Goal: Task Accomplishment & Management: Manage account settings

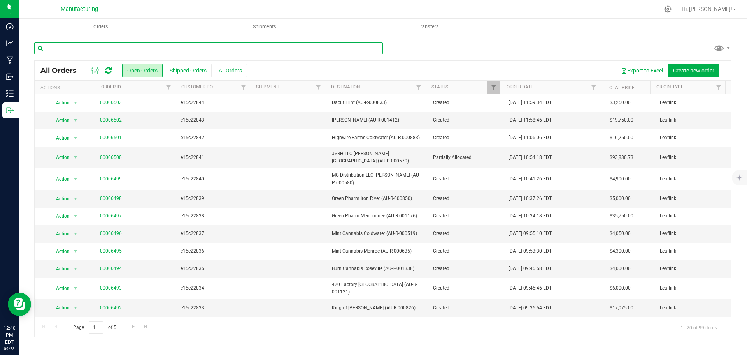
click at [82, 48] on input "text" at bounding box center [208, 48] width 349 height 12
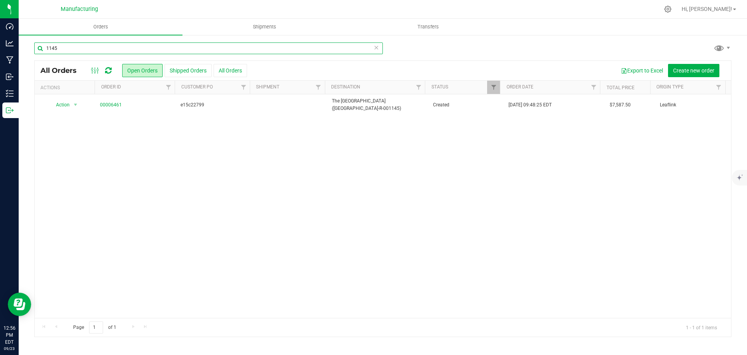
type input "1145"
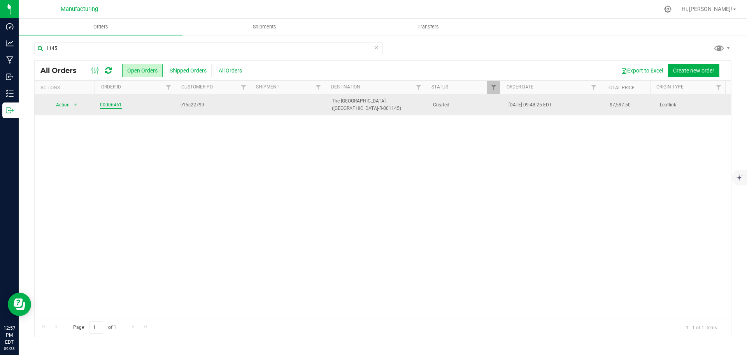
click at [108, 104] on link "00006461" at bounding box center [111, 104] width 22 height 7
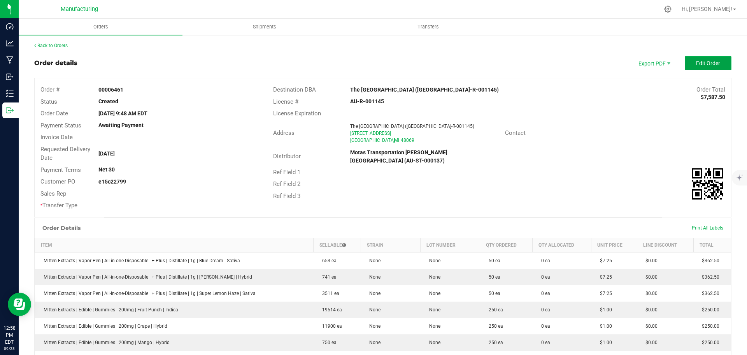
click at [703, 61] on span "Edit Order" at bounding box center [708, 63] width 24 height 6
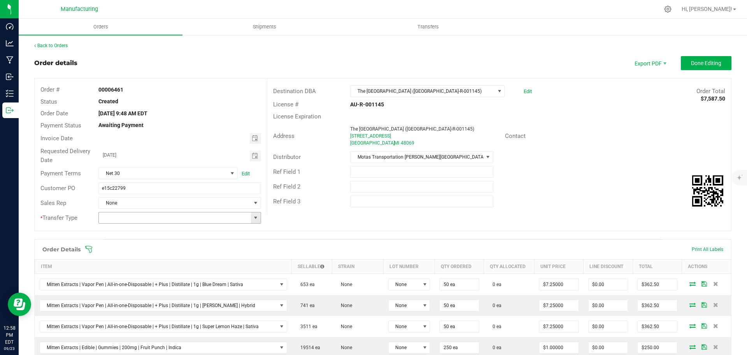
click at [257, 219] on span at bounding box center [256, 217] width 6 height 6
click at [137, 283] on li "Wholesale Transfer" at bounding box center [178, 282] width 160 height 13
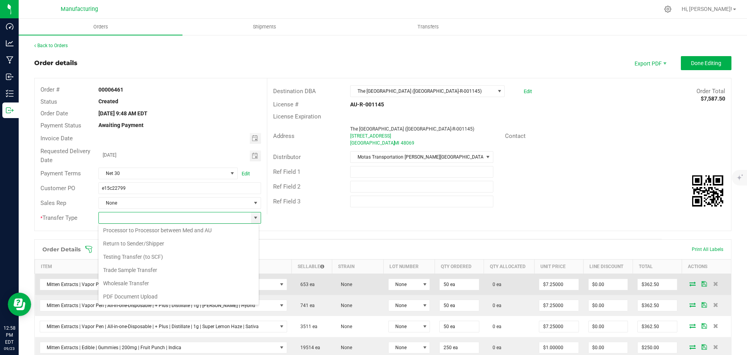
type input "Wholesale Transfer"
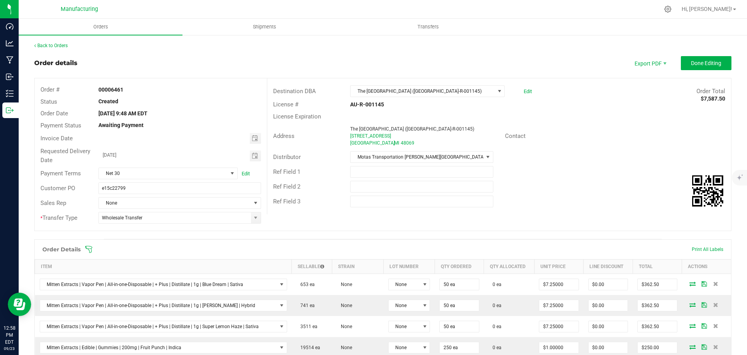
click at [88, 245] on div "Order Details Print All Labels" at bounding box center [383, 248] width 697 height 19
click at [89, 248] on icon at bounding box center [89, 249] width 8 height 8
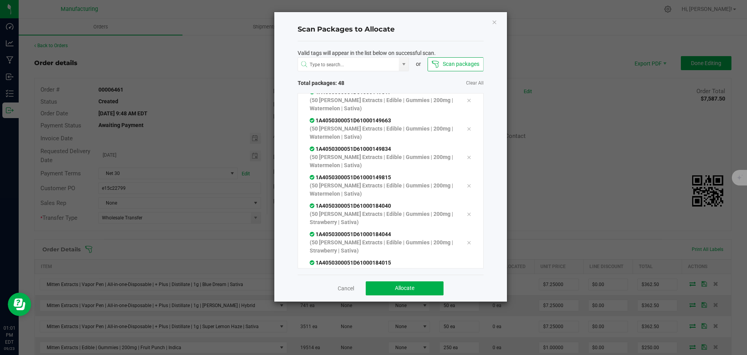
scroll to position [1242, 0]
click at [390, 287] on button "Allocate" at bounding box center [405, 288] width 78 height 14
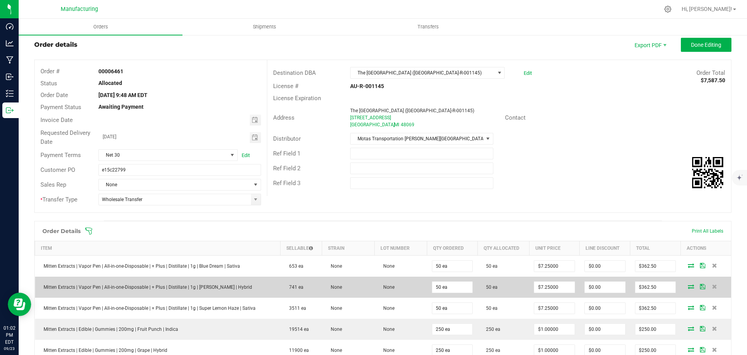
scroll to position [0, 0]
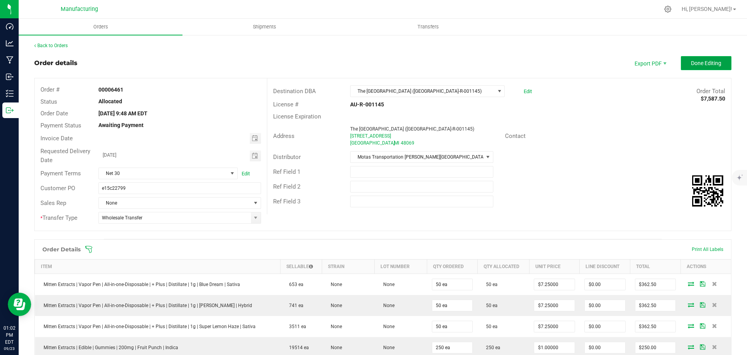
click at [709, 64] on span "Done Editing" at bounding box center [706, 63] width 30 height 6
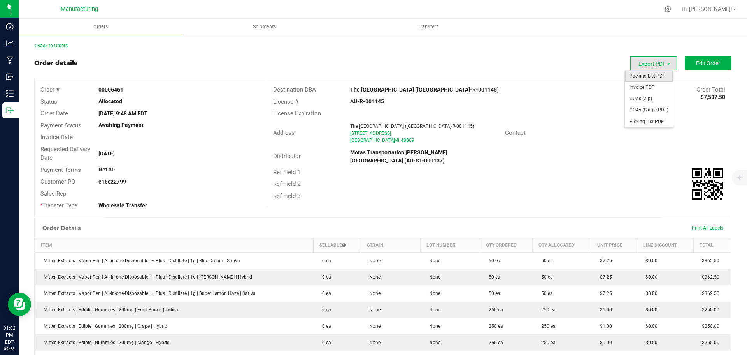
click at [646, 76] on span "Packing List PDF" at bounding box center [649, 75] width 48 height 11
click at [48, 42] on div "Back to Orders" at bounding box center [383, 45] width 698 height 7
click at [48, 45] on link "Back to Orders" at bounding box center [50, 45] width 33 height 5
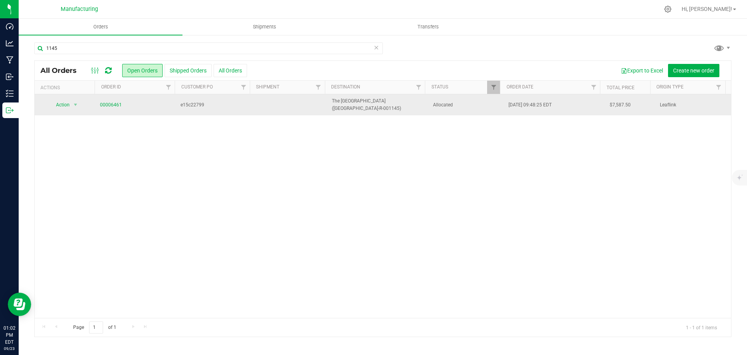
click at [479, 109] on td "Allocated" at bounding box center [467, 104] width 76 height 21
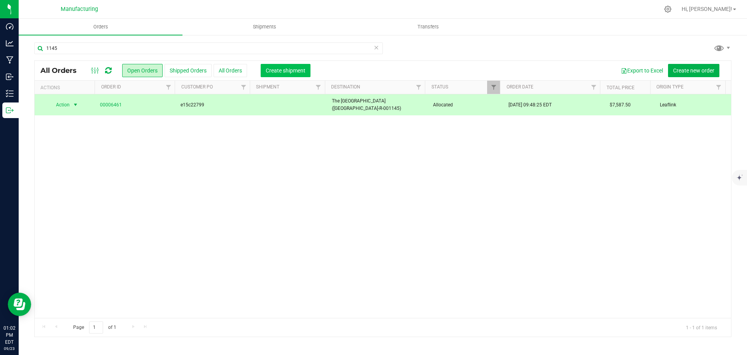
click at [270, 70] on span "Create shipment" at bounding box center [286, 70] width 40 height 6
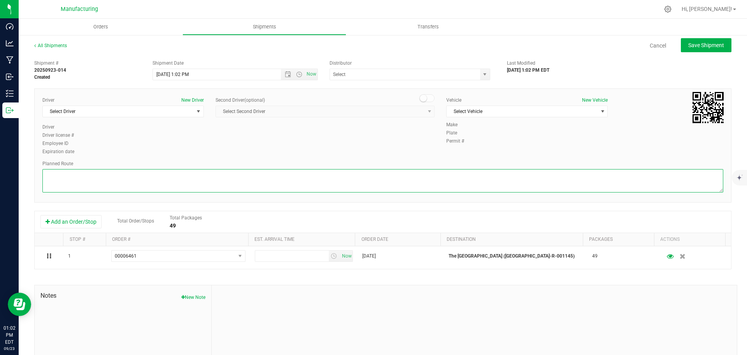
click at [384, 178] on textarea at bounding box center [382, 180] width 681 height 23
paste textarea "Mitten Distro Dimondale To Motas -- Head south 246 ft -- Turn right 325 ft -- T…"
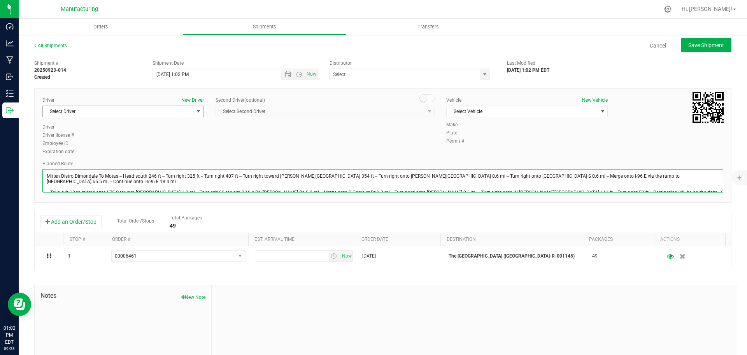
type textarea "Mitten Distro Dimondale To Motas -- Head south 246 ft -- Turn right 325 ft -- T…"
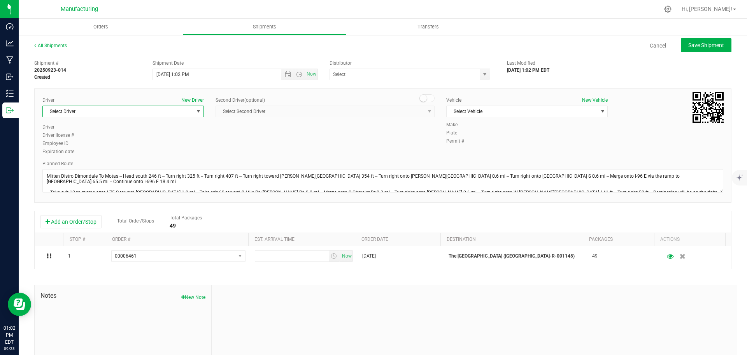
click at [179, 109] on span "Select Driver" at bounding box center [118, 111] width 151 height 11
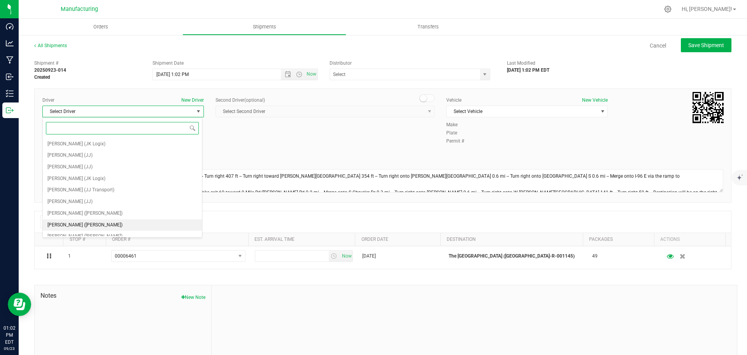
click at [83, 221] on span "[PERSON_NAME] ([PERSON_NAME])" at bounding box center [84, 225] width 75 height 10
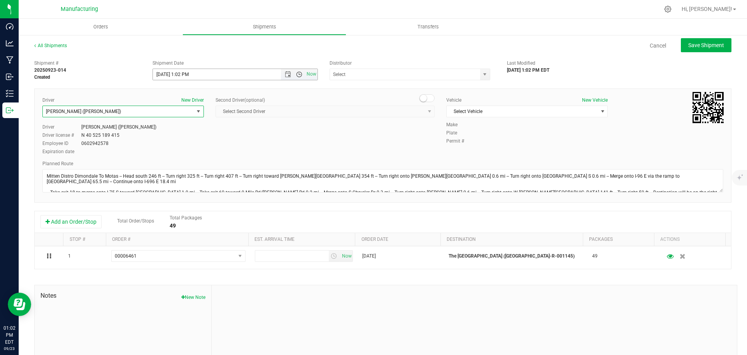
click at [297, 75] on span "Open the time view" at bounding box center [299, 74] width 6 height 6
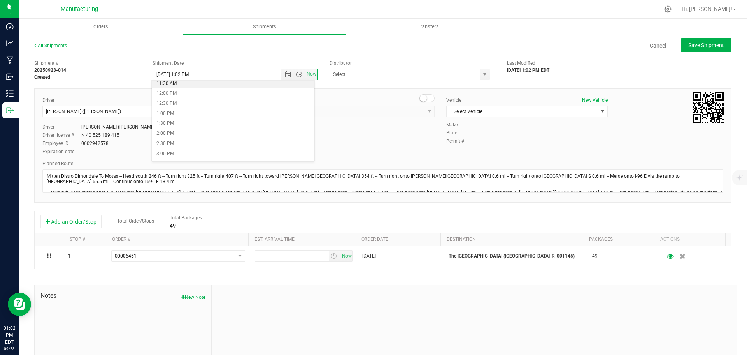
click at [176, 84] on li "11:30 AM" at bounding box center [233, 84] width 163 height 10
type input "[DATE] 11:30 AM"
click at [482, 74] on span "select" at bounding box center [485, 74] width 6 height 6
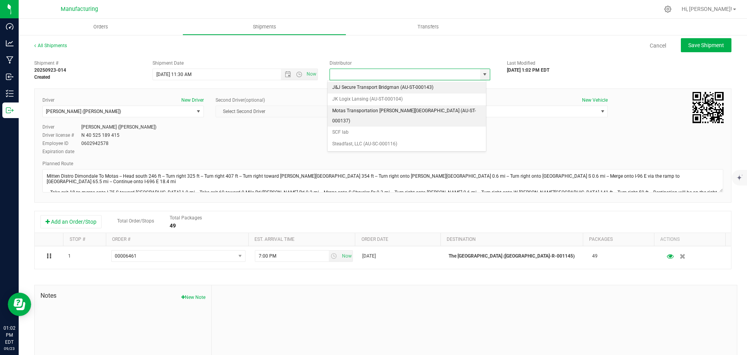
click at [367, 111] on li "Motas Transportation [PERSON_NAME][GEOGRAPHIC_DATA] (AU-ST-000137)" at bounding box center [407, 115] width 158 height 21
type input "Motas Transportation [PERSON_NAME][GEOGRAPHIC_DATA] (AU-ST-000137)"
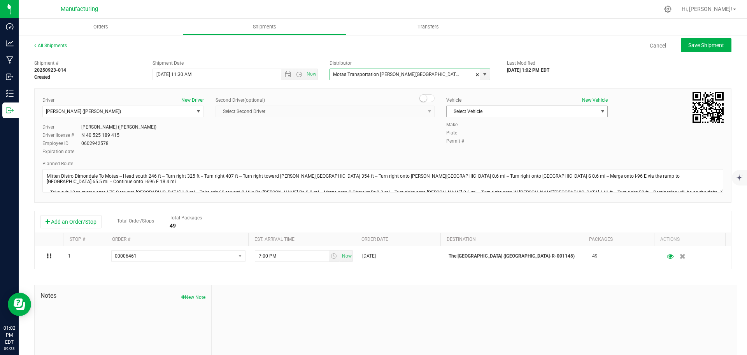
click at [470, 111] on span "Select Vehicle" at bounding box center [522, 111] width 151 height 11
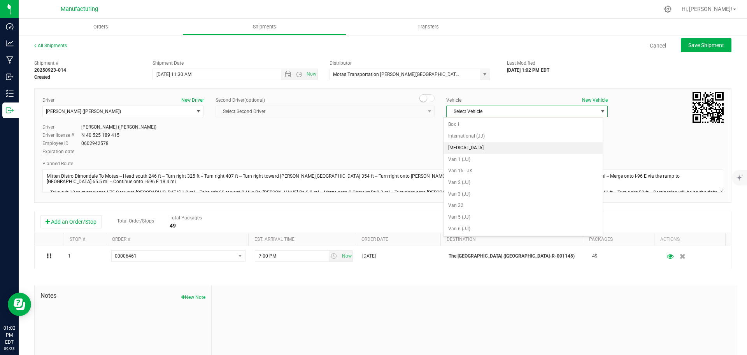
drag, startPoint x: 458, startPoint y: 148, endPoint x: 611, endPoint y: 98, distance: 161.1
click at [458, 148] on li "[MEDICAL_DATA]" at bounding box center [523, 148] width 159 height 12
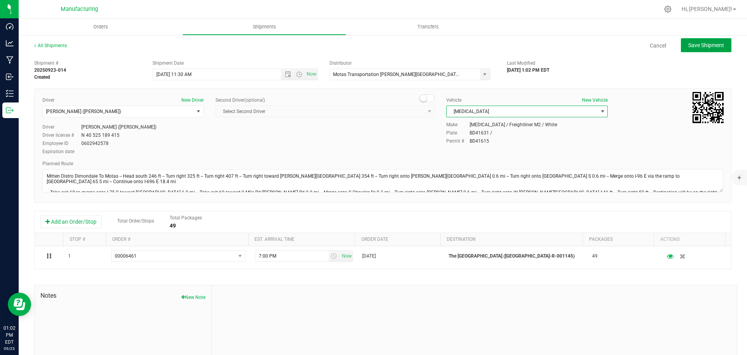
click at [700, 46] on span "Save Shipment" at bounding box center [707, 45] width 36 height 6
type input "[DATE] 3:30 PM"
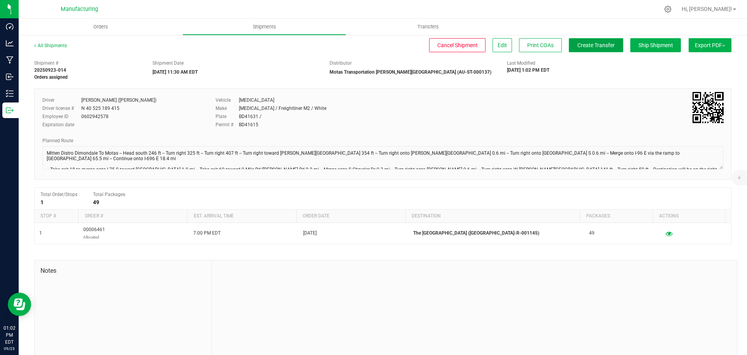
click at [592, 42] on span "Create Transfer" at bounding box center [596, 45] width 37 height 6
click at [105, 25] on span "Orders" at bounding box center [101, 26] width 36 height 7
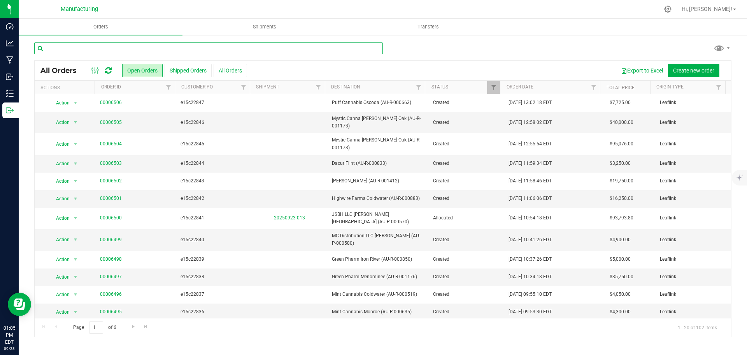
click at [130, 48] on input "text" at bounding box center [208, 48] width 349 height 12
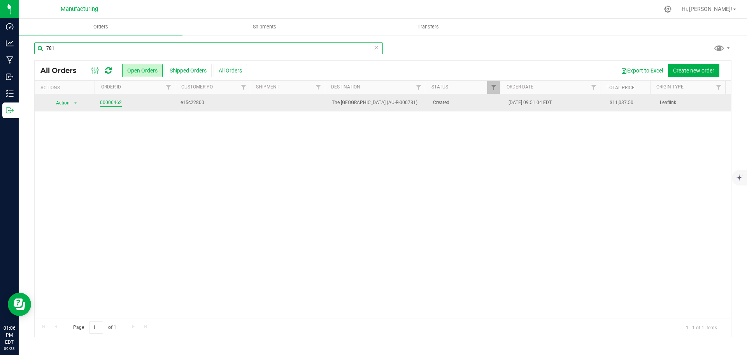
type input "781"
click at [106, 106] on link "00006462" at bounding box center [111, 102] width 22 height 7
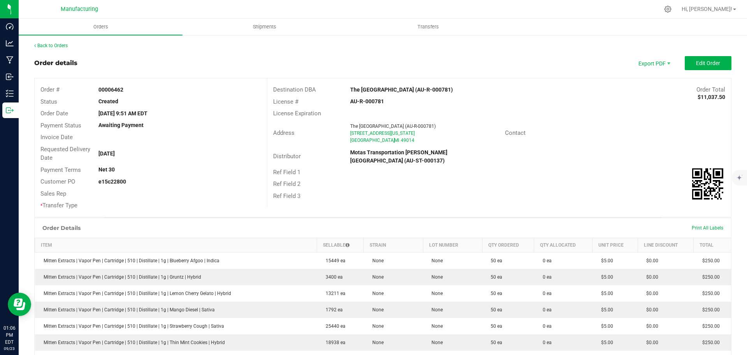
click at [668, 135] on div "Contact" at bounding box center [615, 133] width 232 height 12
click at [708, 61] on span "Edit Order" at bounding box center [708, 63] width 24 height 6
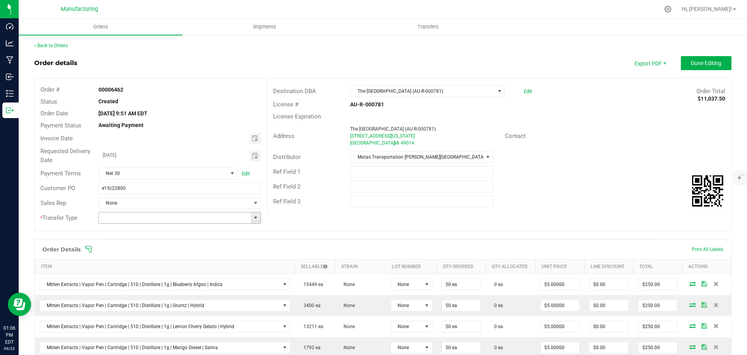
click at [255, 218] on span at bounding box center [256, 217] width 6 height 6
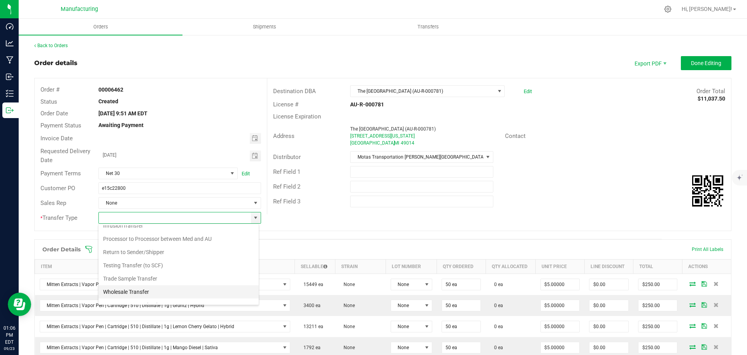
scroll to position [54, 0]
click at [135, 284] on li "Wholesale Transfer" at bounding box center [178, 282] width 160 height 13
type input "Wholesale Transfer"
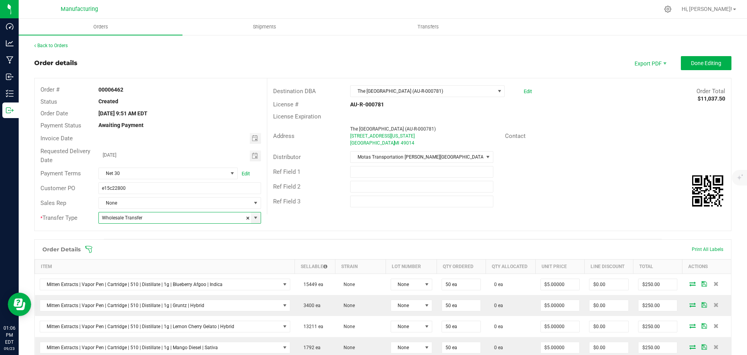
click at [88, 247] on icon at bounding box center [89, 249] width 8 height 8
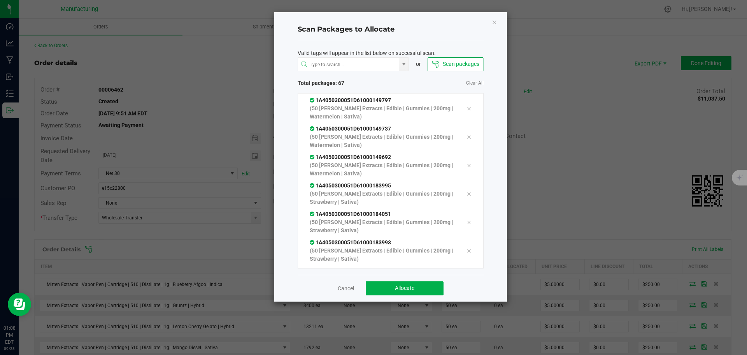
scroll to position [1753, 0]
click at [427, 290] on button "Allocate" at bounding box center [405, 288] width 78 height 14
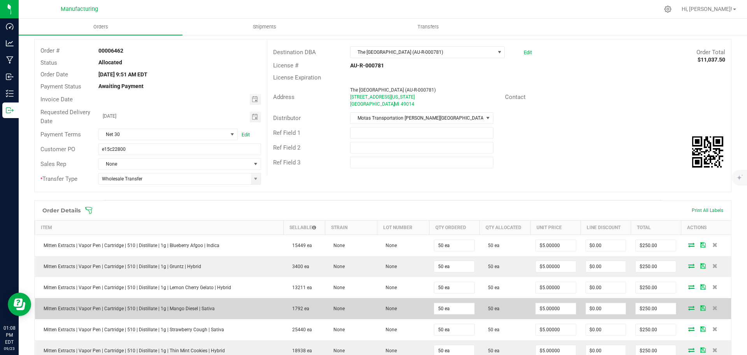
scroll to position [0, 0]
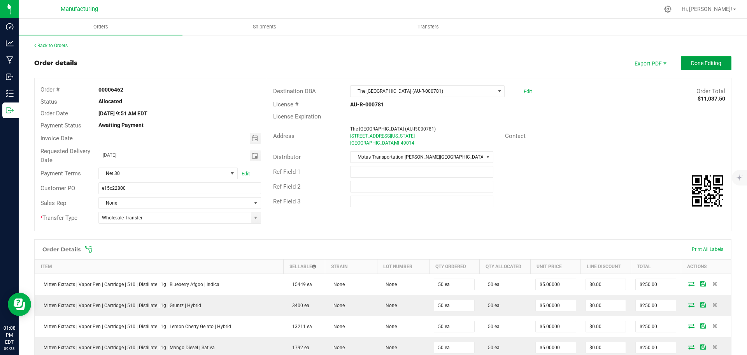
click at [695, 62] on span "Done Editing" at bounding box center [706, 63] width 30 height 6
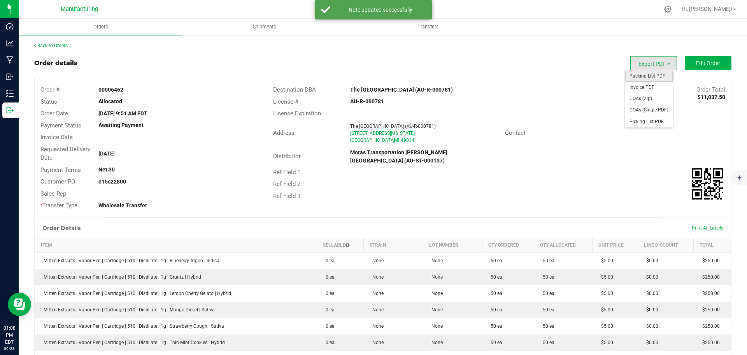
click at [644, 77] on span "Packing List PDF" at bounding box center [649, 75] width 48 height 11
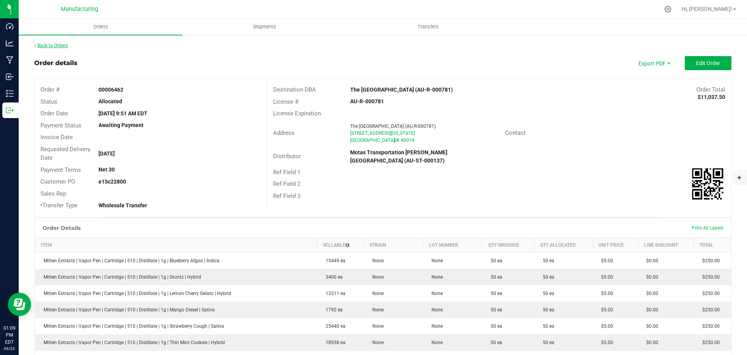
click at [61, 47] on link "Back to Orders" at bounding box center [50, 45] width 33 height 5
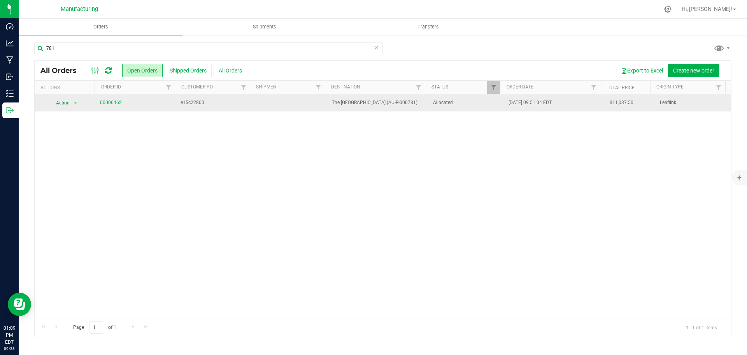
click at [466, 111] on td "Allocated" at bounding box center [467, 102] width 76 height 17
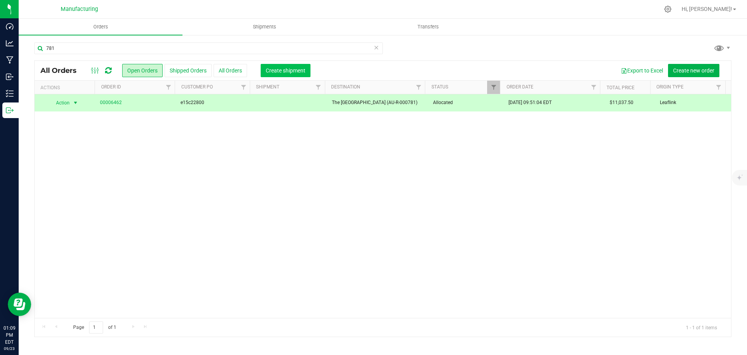
click at [293, 70] on span "Create shipment" at bounding box center [286, 70] width 40 height 6
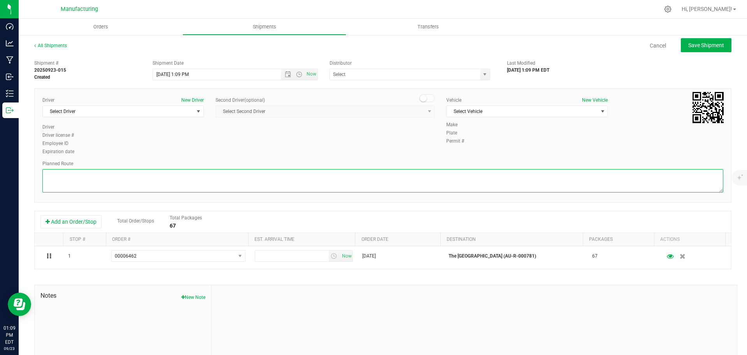
click at [498, 183] on textarea at bounding box center [382, 180] width 681 height 23
paste textarea "Mitten Distro Dimondale To Motas -- Head south 246 ft -- Turn right 325 ft -- T…"
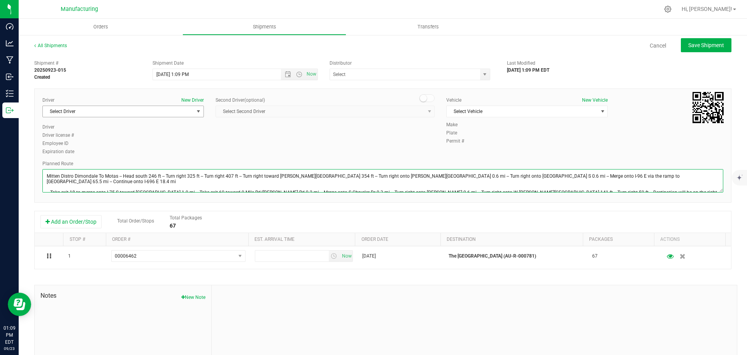
type textarea "Mitten Distro Dimondale To Motas -- Head south 246 ft -- Turn right 325 ft -- T…"
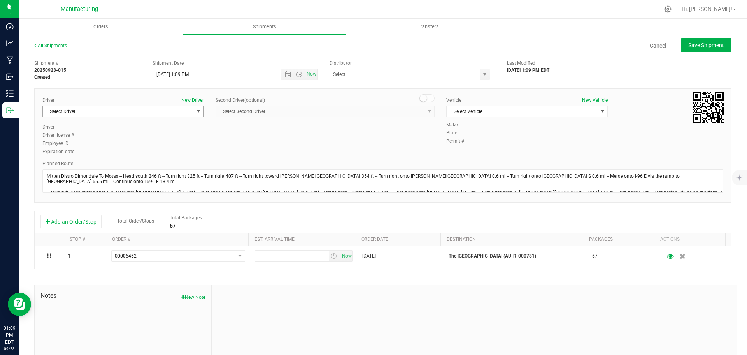
click at [199, 111] on span "select" at bounding box center [198, 111] width 6 height 6
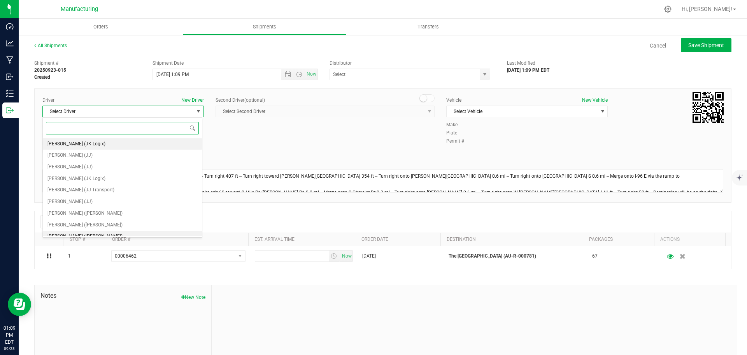
scroll to position [39, 0]
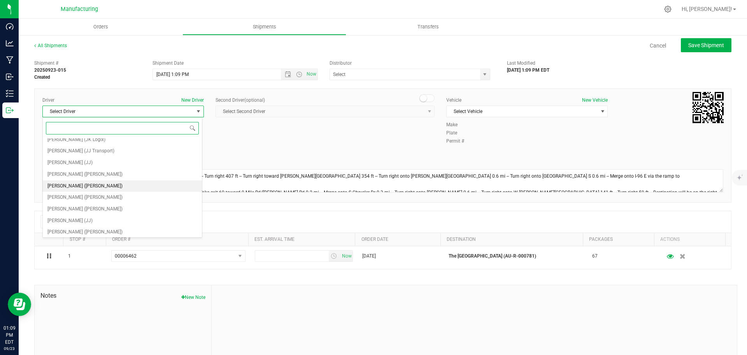
click at [88, 189] on span "[PERSON_NAME] ([PERSON_NAME])" at bounding box center [84, 186] width 75 height 10
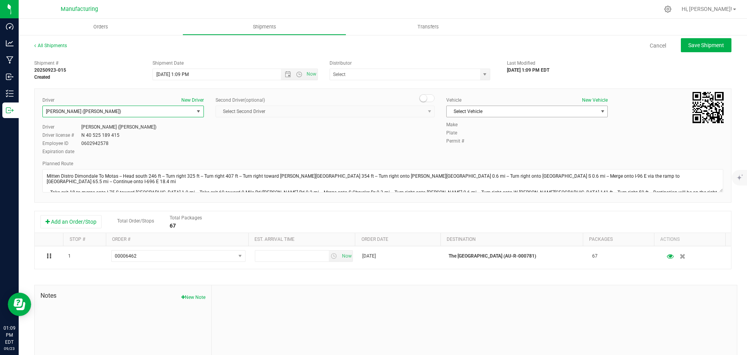
click at [600, 112] on span "select" at bounding box center [603, 111] width 6 height 6
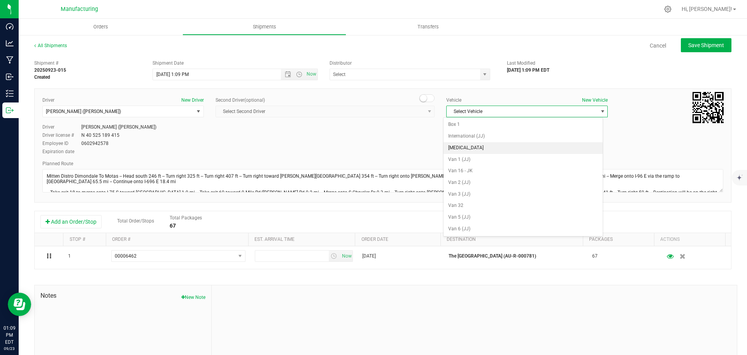
drag, startPoint x: 478, startPoint y: 149, endPoint x: 476, endPoint y: 132, distance: 16.8
click at [478, 148] on li "[MEDICAL_DATA]" at bounding box center [523, 148] width 159 height 12
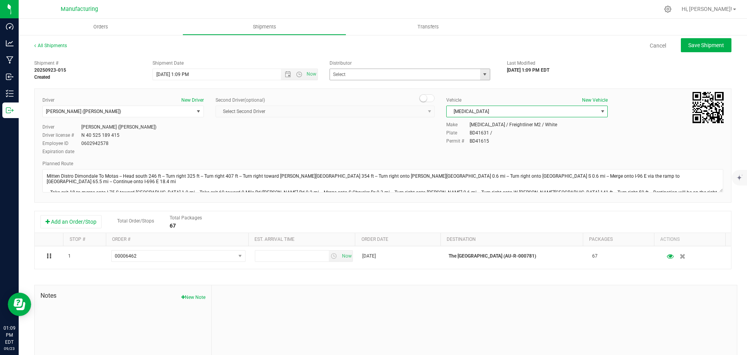
drag, startPoint x: 483, startPoint y: 74, endPoint x: 479, endPoint y: 75, distance: 3.9
click at [483, 74] on span "select" at bounding box center [485, 74] width 6 height 6
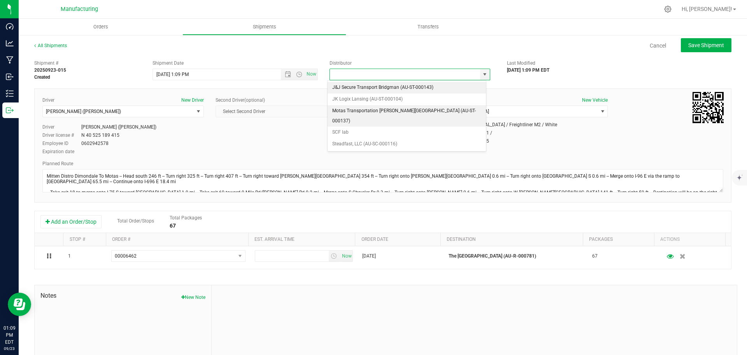
click at [373, 111] on li "Motas Transportation [PERSON_NAME][GEOGRAPHIC_DATA] (AU-ST-000137)" at bounding box center [407, 115] width 158 height 21
type input "Motas Transportation [PERSON_NAME][GEOGRAPHIC_DATA] (AU-ST-000137)"
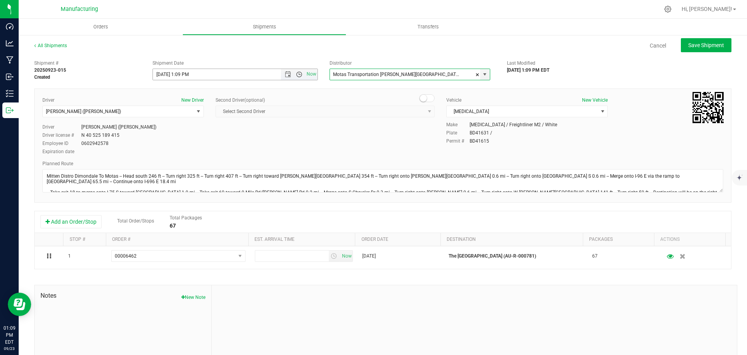
click at [299, 74] on span "Open the time view" at bounding box center [299, 74] width 6 height 6
click at [168, 158] on li "11:30 AM" at bounding box center [233, 161] width 163 height 10
click at [705, 44] on span "Save Shipment" at bounding box center [707, 45] width 36 height 6
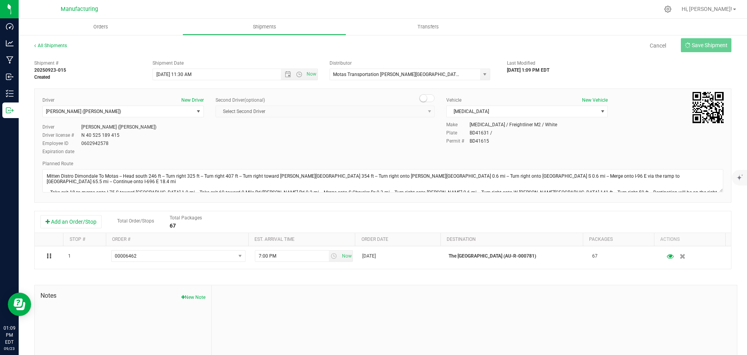
type input "[DATE] 3:30 PM"
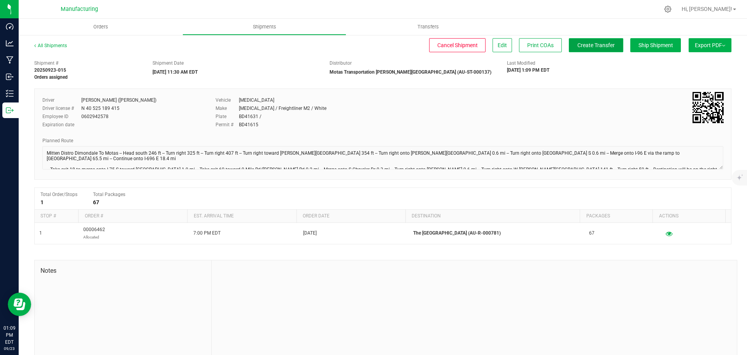
click at [598, 41] on button "Create Transfer" at bounding box center [596, 45] width 54 height 14
click at [95, 27] on span "Orders" at bounding box center [101, 26] width 36 height 7
